Goal: Connect with others: Connect with other users

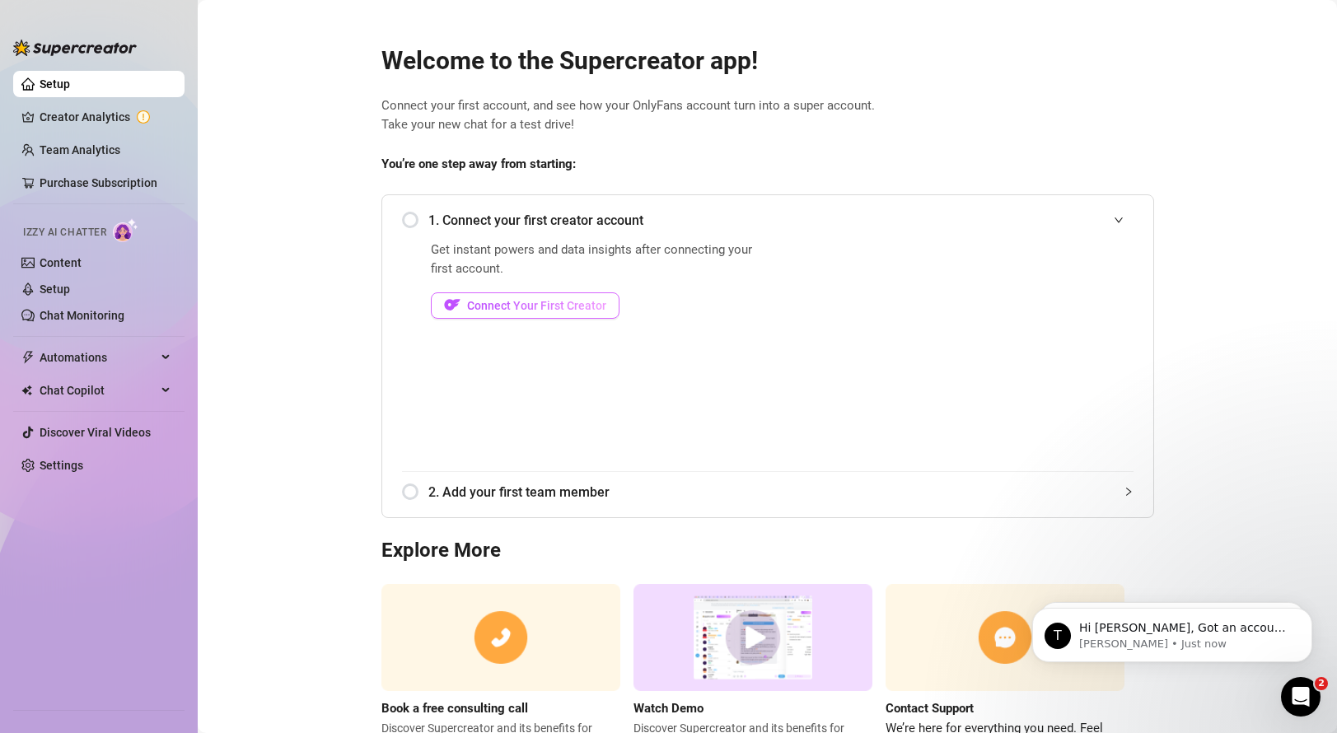
click at [507, 310] on span "Connect Your First Creator" at bounding box center [536, 305] width 139 height 13
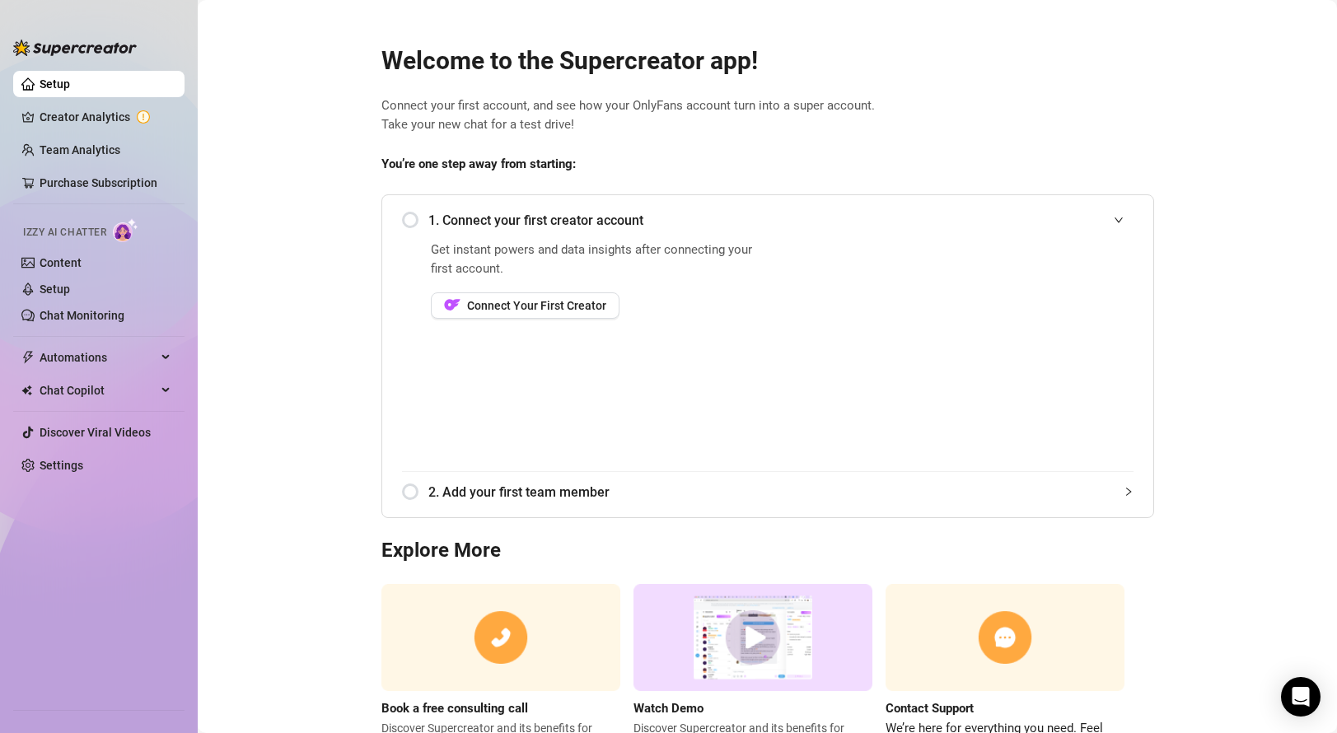
click at [410, 218] on div "1. Connect your first creator account" at bounding box center [768, 220] width 732 height 40
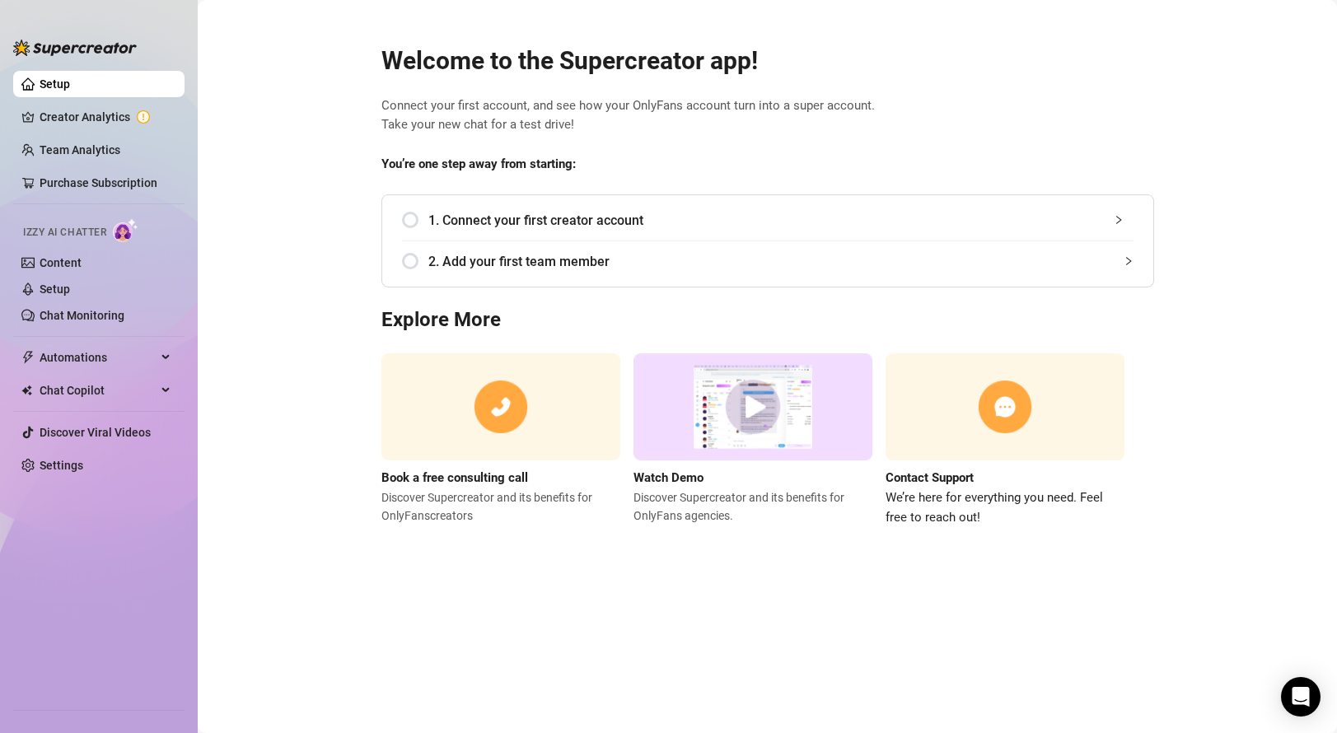
click at [410, 219] on div "1. Connect your first creator account" at bounding box center [768, 220] width 732 height 40
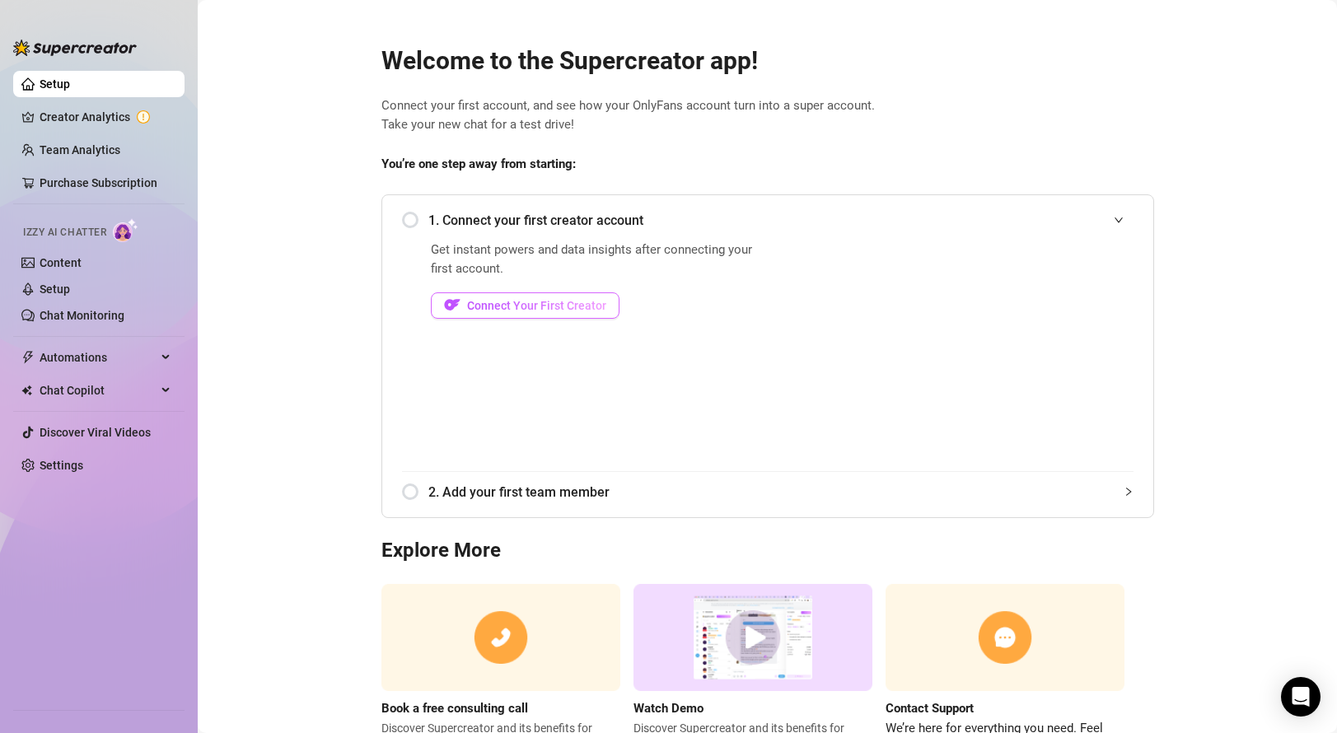
click at [524, 304] on span "Connect Your First Creator" at bounding box center [536, 305] width 139 height 13
